Goal: Information Seeking & Learning: Learn about a topic

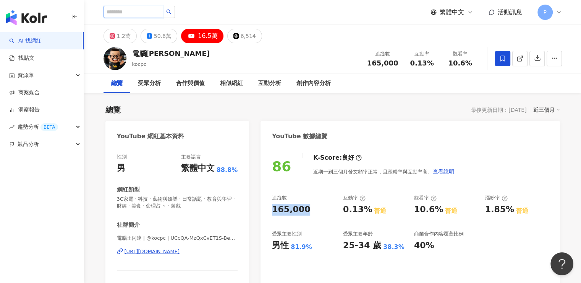
click at [145, 14] on input "search" at bounding box center [134, 12] width 60 height 12
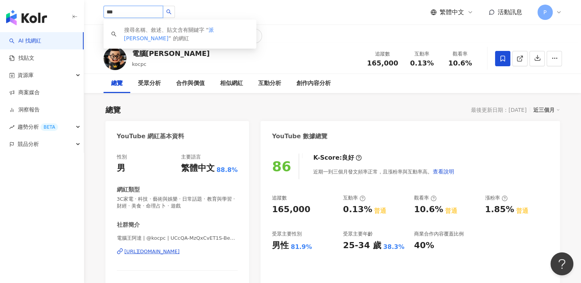
type input "***"
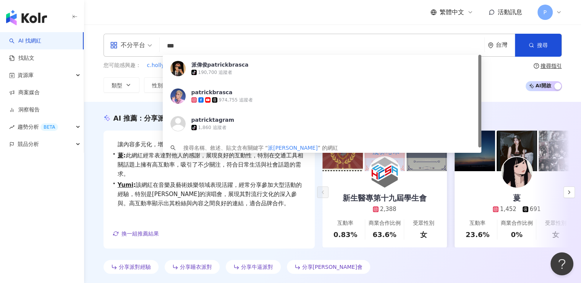
drag, startPoint x: 235, startPoint y: 49, endPoint x: 168, endPoint y: 52, distance: 67.3
click at [168, 52] on input "***" at bounding box center [322, 46] width 319 height 15
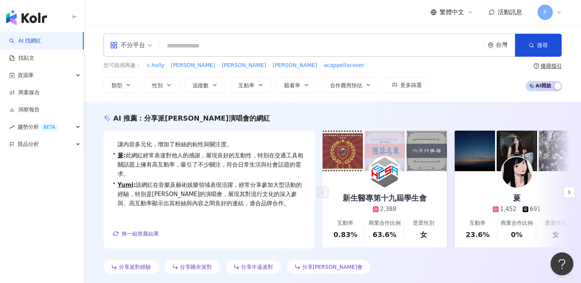
click at [249, 49] on input "search" at bounding box center [322, 46] width 319 height 15
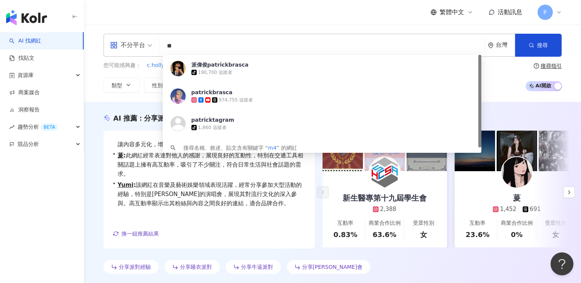
type input "*"
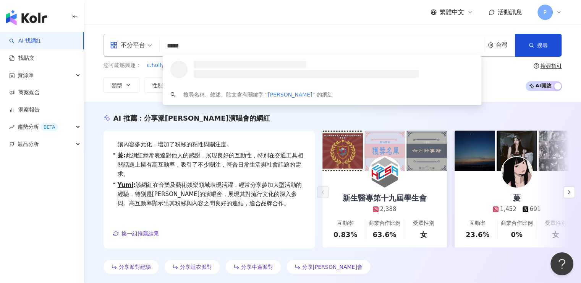
type input "******"
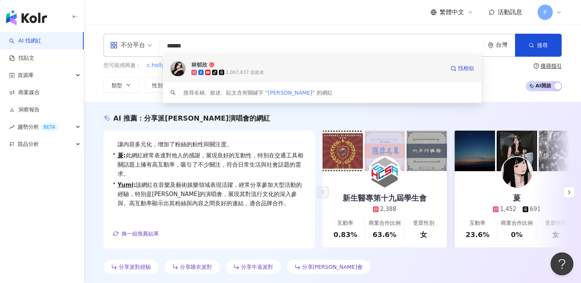
click at [267, 67] on span "林郁欣" at bounding box center [318, 65] width 253 height 8
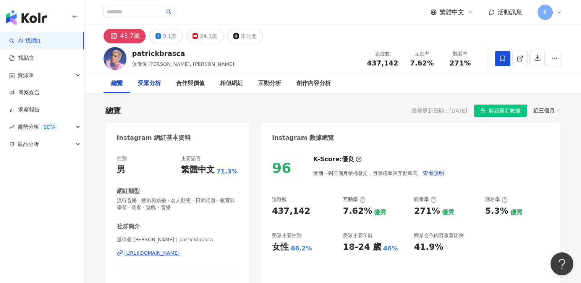
click at [150, 84] on div "受眾分析" at bounding box center [149, 83] width 23 height 9
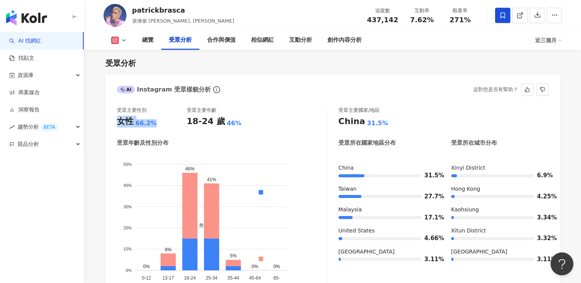
drag, startPoint x: 119, startPoint y: 122, endPoint x: 168, endPoint y: 128, distance: 50.1
click at [168, 128] on div "受眾主要性別 女性 66.2% 受眾主要年齡 18-24 歲 46% 受眾年齡及性別分布 男性 女性 50% 50% 40% 40% 30% 30% 20% …" at bounding box center [222, 198] width 210 height 182
copy div "女性 66.2%"
drag, startPoint x: 188, startPoint y: 122, endPoint x: 234, endPoint y: 124, distance: 45.2
click at [234, 124] on div "18-24 歲 46%" at bounding box center [222, 121] width 70 height 12
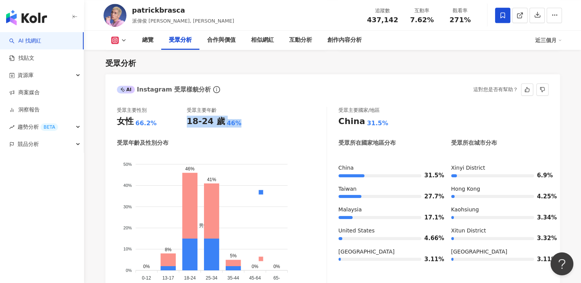
copy div "18-24 歲 46%"
click at [283, 126] on div "受眾主要性別 女性 66.2% 受眾主要年齡 18-24 歲 46%" at bounding box center [222, 117] width 210 height 21
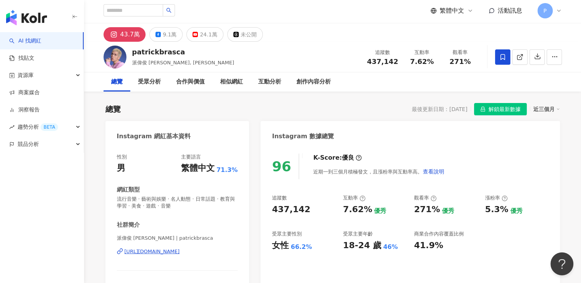
scroll to position [0, 0]
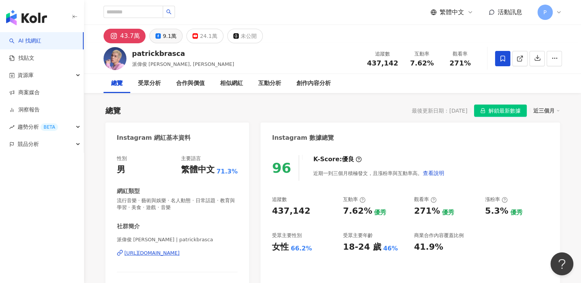
click at [171, 34] on div "9.1萬" at bounding box center [170, 36] width 14 height 11
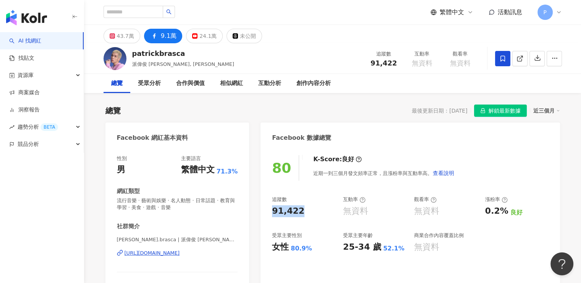
drag, startPoint x: 312, startPoint y: 212, endPoint x: 268, endPoint y: 213, distance: 44.4
click at [268, 213] on div "80 K-Score : 良好 近期一到三個月發文頻率正常，且漲粉率與互動率高。 查看說明 追蹤數 91,422 互動率 無資料 觀看率 無資料 漲粉率 0.…" at bounding box center [410, 236] width 299 height 179
copy div "91,422"
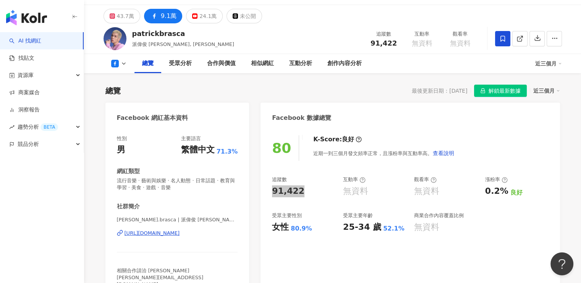
scroll to position [38, 0]
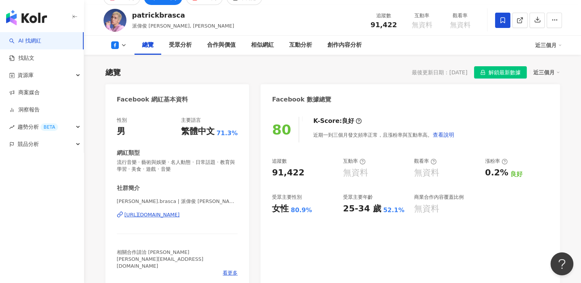
click at [437, 175] on div "無資料" at bounding box center [426, 173] width 25 height 12
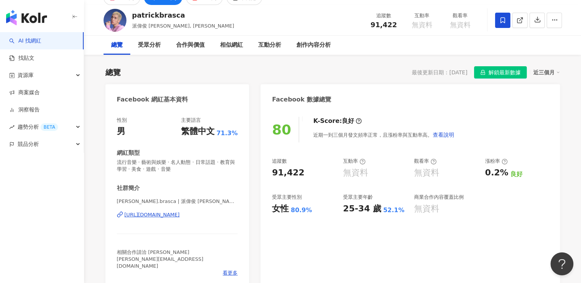
scroll to position [0, 0]
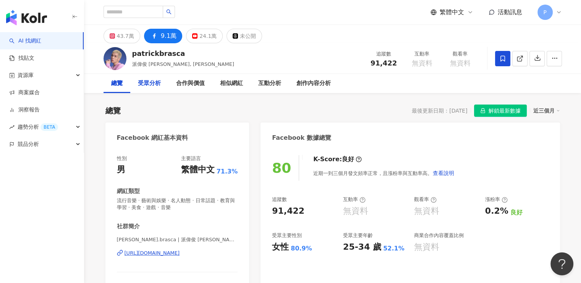
click at [159, 87] on div "受眾分析" at bounding box center [149, 83] width 23 height 9
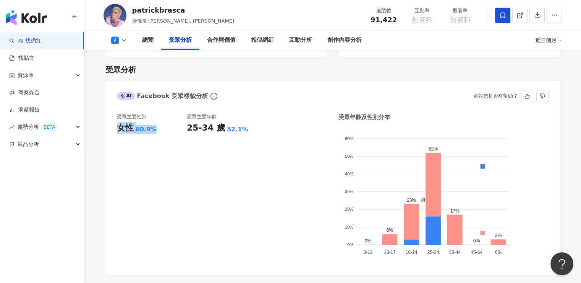
drag, startPoint x: 119, startPoint y: 121, endPoint x: 156, endPoint y: 122, distance: 37.1
click at [156, 122] on div "女性 80.9%" at bounding box center [152, 128] width 70 height 12
copy div "女性 80.9%"
drag, startPoint x: 190, startPoint y: 122, endPoint x: 215, endPoint y: 129, distance: 26.6
click at [242, 123] on div "25-34 歲 52.1%" at bounding box center [222, 128] width 70 height 12
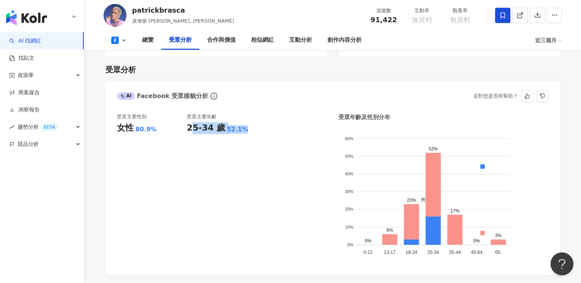
drag, startPoint x: 215, startPoint y: 129, endPoint x: 198, endPoint y: 123, distance: 17.9
click at [214, 129] on div "受眾主要年齡 25-34 歲 52.1%" at bounding box center [222, 188] width 70 height 150
drag, startPoint x: 184, startPoint y: 122, endPoint x: 230, endPoint y: 121, distance: 46.3
click at [230, 121] on div "受眾主要性別 女性 80.9% 受眾主要年齡 25-34 歲 52.1%" at bounding box center [222, 188] width 210 height 150
click at [248, 127] on div "受眾主要年齡 25-34 歲 52.1%" at bounding box center [222, 188] width 70 height 150
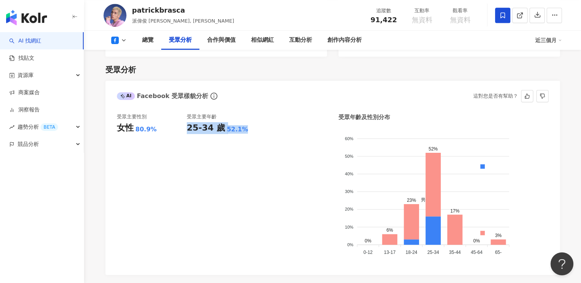
drag, startPoint x: 239, startPoint y: 121, endPoint x: 187, endPoint y: 122, distance: 52.0
click at [187, 122] on div "25-34 歲 52.1%" at bounding box center [222, 128] width 70 height 12
copy div "25-34 歲 52.1%"
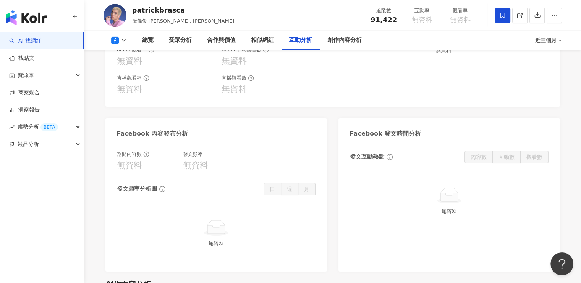
scroll to position [1431, 0]
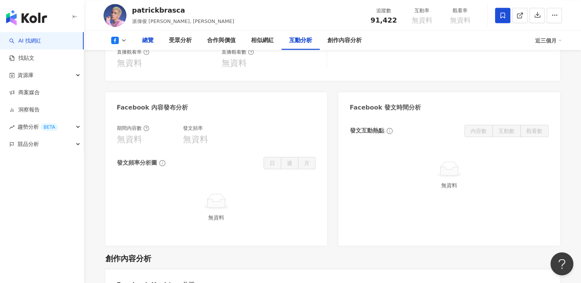
click at [157, 41] on div "總覽" at bounding box center [148, 40] width 27 height 19
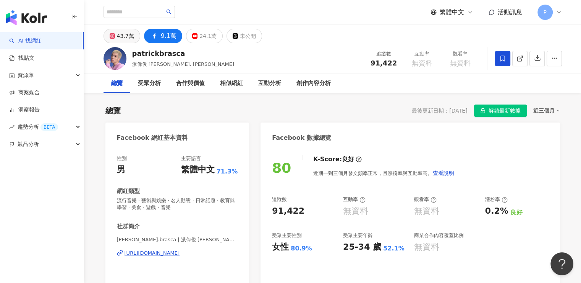
click at [117, 42] on button "43.7萬" at bounding box center [122, 36] width 37 height 15
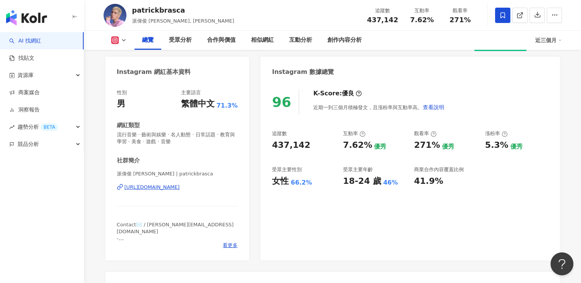
scroll to position [38, 0]
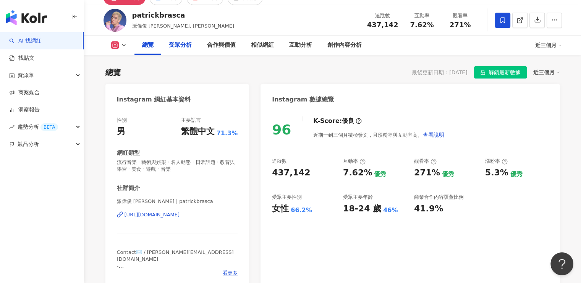
click at [174, 44] on div "受眾分析" at bounding box center [180, 45] width 23 height 9
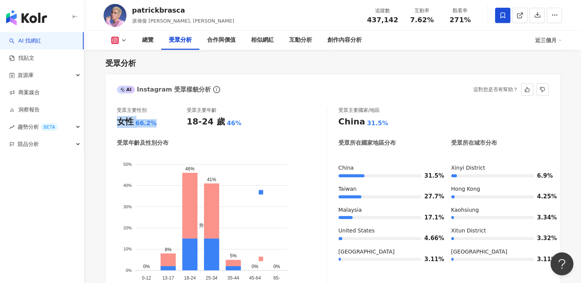
drag, startPoint x: 119, startPoint y: 123, endPoint x: 166, endPoint y: 123, distance: 47.4
click at [166, 123] on div "女性 66.2%" at bounding box center [152, 122] width 70 height 12
copy div "女性 66.2%"
drag, startPoint x: 188, startPoint y: 122, endPoint x: 233, endPoint y: 125, distance: 45.2
click at [233, 125] on div "18-24 歲 46%" at bounding box center [222, 122] width 70 height 12
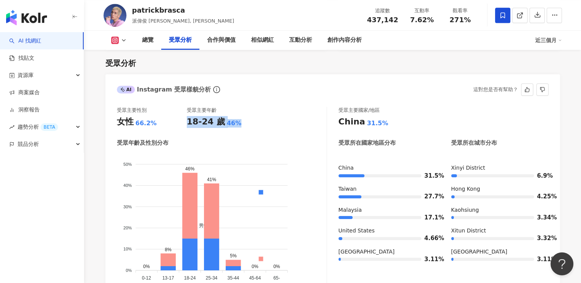
copy div "18-24 歲 46%"
click at [151, 38] on div "總覽" at bounding box center [147, 40] width 11 height 9
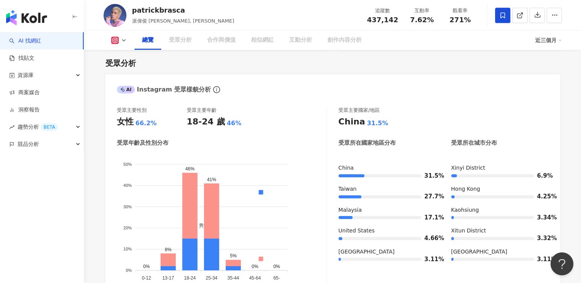
scroll to position [47, 0]
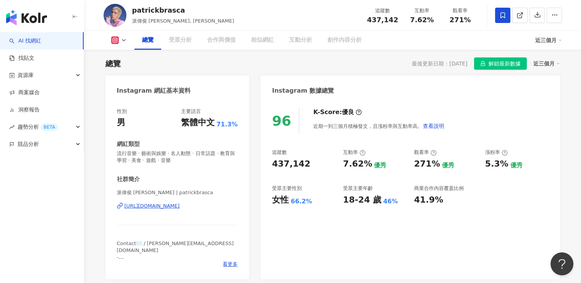
drag, startPoint x: 310, startPoint y: 164, endPoint x: 282, endPoint y: 164, distance: 28.7
click at [282, 164] on div "437,142" at bounding box center [303, 164] width 63 height 12
drag, startPoint x: 271, startPoint y: 164, endPoint x: 277, endPoint y: 164, distance: 6.1
click at [271, 164] on div "96 K-Score : 優良 近期一到三個月積極發文，且漲粉率與互動率高。 查看說明 追蹤數 437,142 互動率 7.62% 優秀 觀看率 271% 優…" at bounding box center [410, 189] width 299 height 179
drag, startPoint x: 274, startPoint y: 165, endPoint x: 305, endPoint y: 166, distance: 31.7
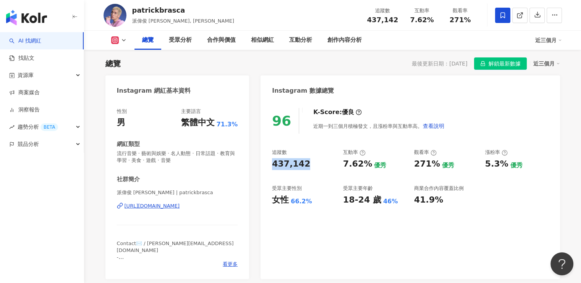
click at [305, 166] on div "437,142" at bounding box center [303, 164] width 63 height 12
copy div "437,142"
drag, startPoint x: 412, startPoint y: 166, endPoint x: 439, endPoint y: 166, distance: 26.4
click at [439, 166] on div "追蹤數 437,142 互動率 7.62% 優秀 觀看率 271% 優秀 漲粉率 5.3% 優秀 受眾主要性別 女性 66.2% 受眾主要年齡 18-24 歲…" at bounding box center [410, 177] width 276 height 57
copy div "271%"
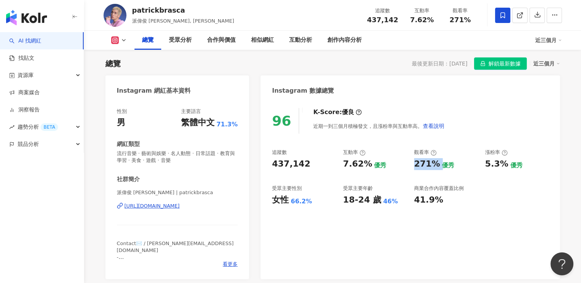
click at [506, 166] on div "5.3%" at bounding box center [497, 164] width 23 height 12
click at [447, 167] on div "優秀" at bounding box center [448, 165] width 12 height 8
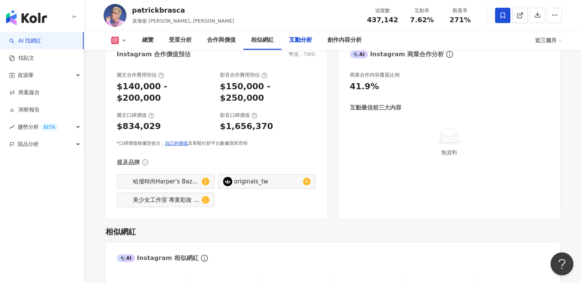
scroll to position [1516, 0]
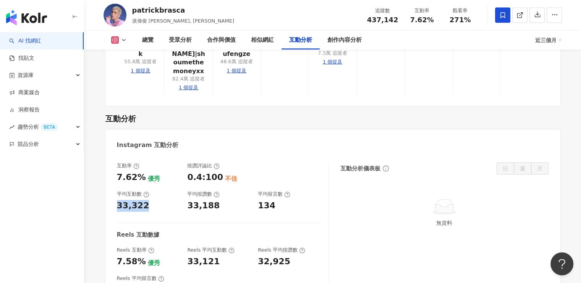
drag, startPoint x: 113, startPoint y: 153, endPoint x: 149, endPoint y: 153, distance: 35.6
click at [149, 154] on div "互動率 7.62% 優秀 按讚評論比 0.4:100 不佳 平均互動數 33,322 平均按讚數 33,188 平均留言數 134 Reels 互動數據 Re…" at bounding box center [333, 230] width 455 height 152
copy div "33,322"
drag, startPoint x: 116, startPoint y: 209, endPoint x: 140, endPoint y: 209, distance: 23.7
click at [140, 255] on div "7.58%" at bounding box center [131, 261] width 29 height 12
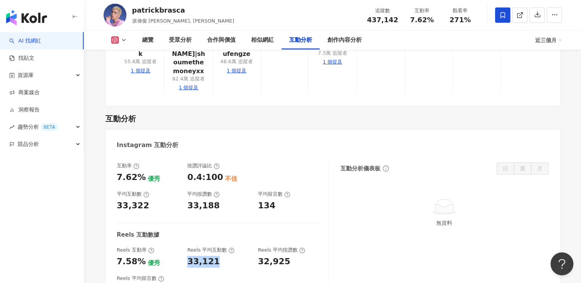
drag, startPoint x: 188, startPoint y: 208, endPoint x: 219, endPoint y: 212, distance: 31.2
click at [219, 255] on div "33,121" at bounding box center [218, 261] width 63 height 12
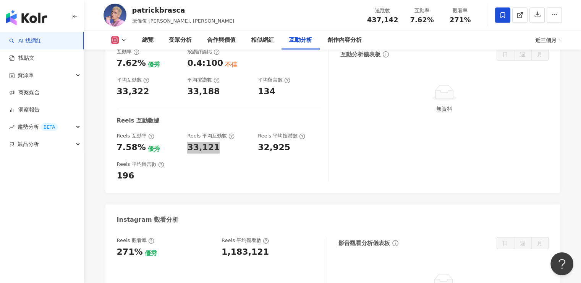
scroll to position [1630, 0]
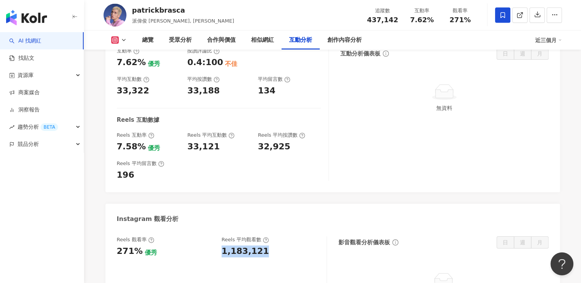
drag, startPoint x: 221, startPoint y: 199, endPoint x: 274, endPoint y: 192, distance: 53.5
click at [274, 236] on div "Reels 觀看率 271% 優秀 [PERSON_NAME] 平均觀看數 1,183,121" at bounding box center [218, 246] width 202 height 21
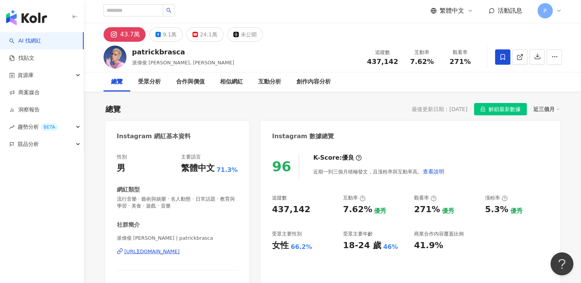
scroll to position [0, 0]
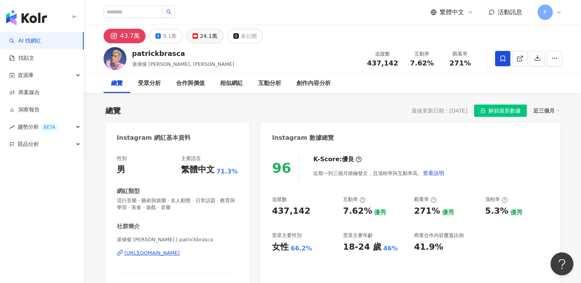
click at [200, 36] on div "24.1萬" at bounding box center [208, 36] width 17 height 11
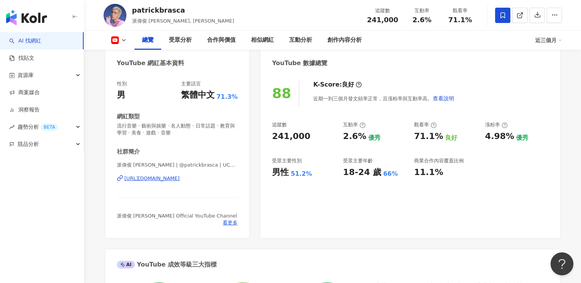
scroll to position [76, 0]
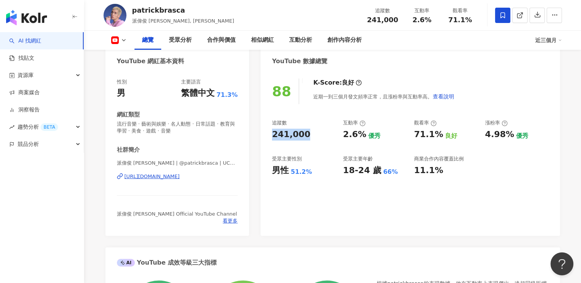
drag, startPoint x: 271, startPoint y: 136, endPoint x: 304, endPoint y: 136, distance: 32.5
click at [304, 136] on div "88 K-Score : 良好 近期一到三個月發文頻率正常，且漲粉率與互動率高。 查看說明 追蹤數 241,000 互動率 2.6% 優秀 觀看率 71.1%…" at bounding box center [410, 153] width 299 height 165
drag, startPoint x: 274, startPoint y: 171, endPoint x: 315, endPoint y: 175, distance: 41.1
click at [315, 175] on div "男性 51.2%" at bounding box center [303, 170] width 63 height 12
drag, startPoint x: 343, startPoint y: 171, endPoint x: 391, endPoint y: 178, distance: 48.7
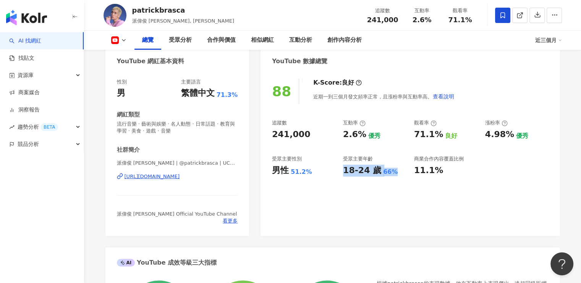
click at [391, 178] on div "88 K-Score : 良好 近期一到三個月發文頻率正常，且漲粉率與互動率高。 查看說明 追蹤數 241,000 互動率 2.6% 優秀 觀看率 71.1%…" at bounding box center [410, 153] width 299 height 165
drag, startPoint x: 343, startPoint y: 132, endPoint x: 362, endPoint y: 132, distance: 19.1
click at [362, 132] on div "2.6%" at bounding box center [354, 134] width 23 height 12
drag, startPoint x: 413, startPoint y: 134, endPoint x: 445, endPoint y: 137, distance: 32.3
click at [445, 137] on div "追蹤數 241,000 互動率 2.6% 優秀 觀看率 71.1% 良好 漲粉率 4.98% 優秀 受眾主要性別 男性 51.2% 受眾主要年齡 18-24 …" at bounding box center [410, 147] width 276 height 57
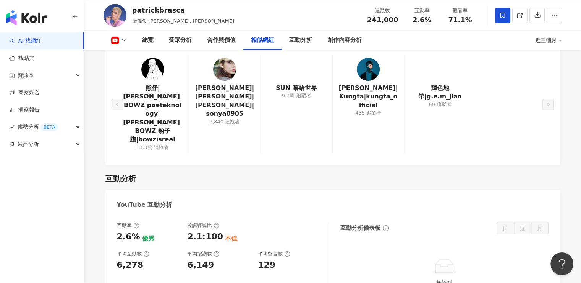
scroll to position [1185, 0]
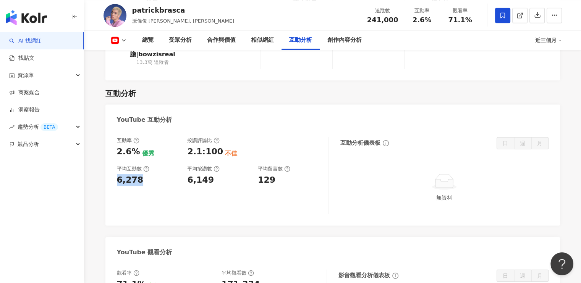
drag, startPoint x: 115, startPoint y: 165, endPoint x: 140, endPoint y: 167, distance: 24.9
click at [140, 167] on div "互動率 2.6% 優秀 按讚評論比 2.1:100 不佳 平均互動數 6,278 平均按讚數 6,149 平均留言數 129 互動分析儀表板 日 週 月 無資料" at bounding box center [333, 177] width 455 height 96
drag, startPoint x: 209, startPoint y: 203, endPoint x: 209, endPoint y: 207, distance: 4.2
click at [209, 203] on div "互動率 2.6% 優秀 按讚評論比 2.1:100 不佳 平均互動數 6,278 平均按讚數 6,149 平均留言數 129 互動分析儀表板 日 週 月 無資料" at bounding box center [333, 177] width 455 height 96
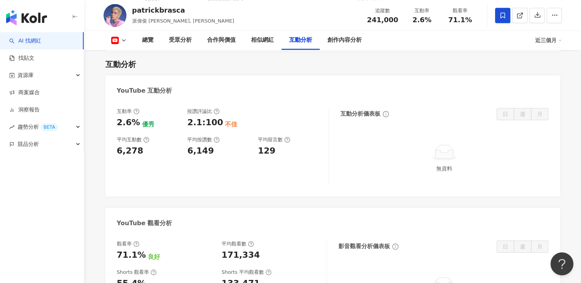
scroll to position [1300, 0]
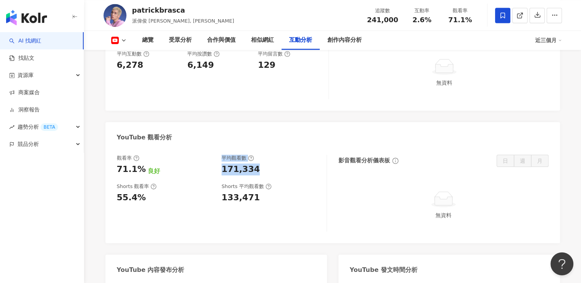
drag, startPoint x: 214, startPoint y: 156, endPoint x: 260, endPoint y: 153, distance: 45.2
click at [260, 154] on div "觀看率 71.1% 良好 平均觀看數 171,334" at bounding box center [218, 164] width 202 height 21
click at [260, 163] on div "171,334" at bounding box center [270, 169] width 97 height 12
drag, startPoint x: 260, startPoint y: 153, endPoint x: 223, endPoint y: 154, distance: 36.7
click at [223, 163] on div "171,334" at bounding box center [270, 169] width 97 height 12
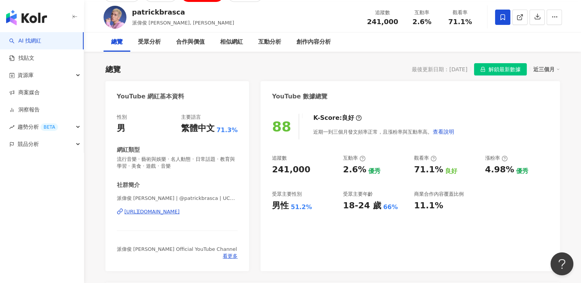
scroll to position [0, 0]
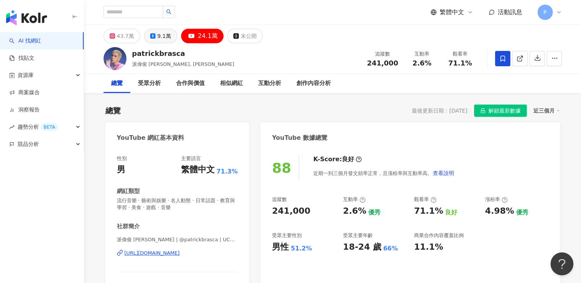
click at [154, 29] on button "9.1萬" at bounding box center [160, 36] width 33 height 15
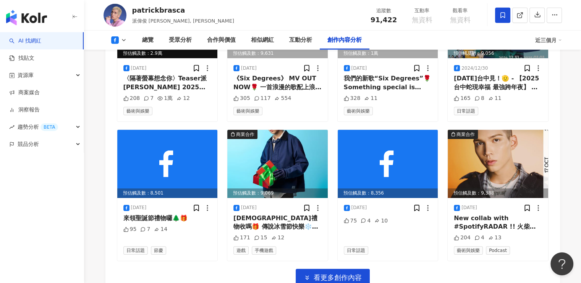
scroll to position [2026, 0]
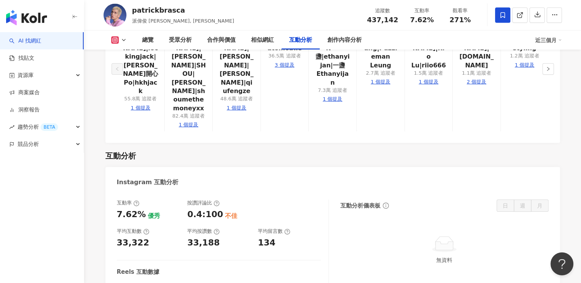
scroll to position [1526, 0]
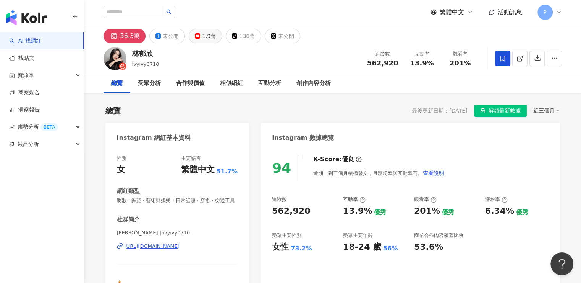
click at [209, 37] on div "1.9萬" at bounding box center [209, 36] width 14 height 11
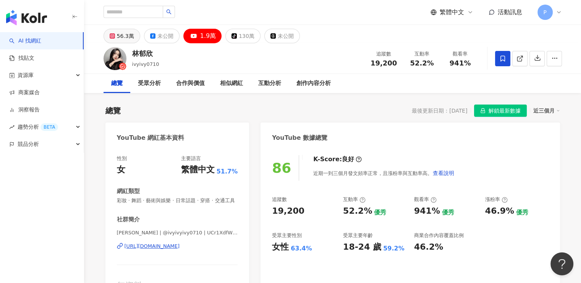
click at [115, 32] on button "56.3萬" at bounding box center [122, 36] width 37 height 15
